Goal: Transaction & Acquisition: Purchase product/service

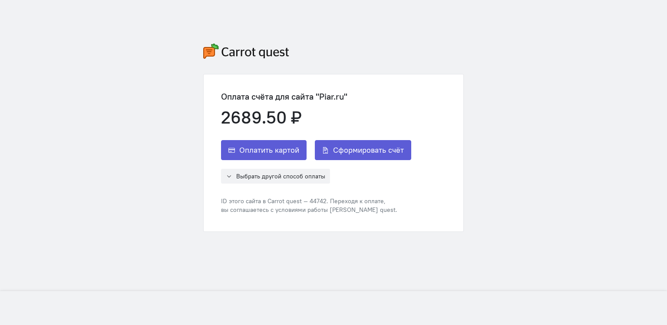
click at [288, 145] on span "Оплатить картой" at bounding box center [269, 150] width 60 height 10
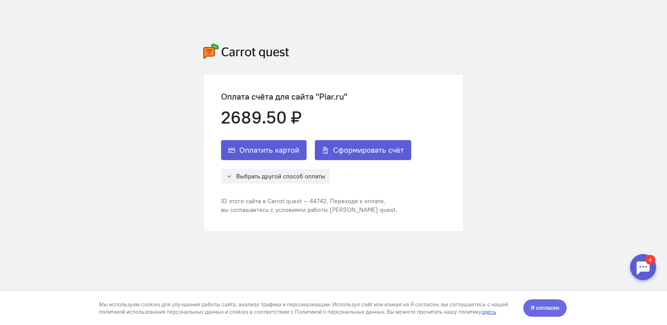
click at [551, 311] on span "Я согласен" at bounding box center [545, 307] width 29 height 9
